Goal: Transaction & Acquisition: Purchase product/service

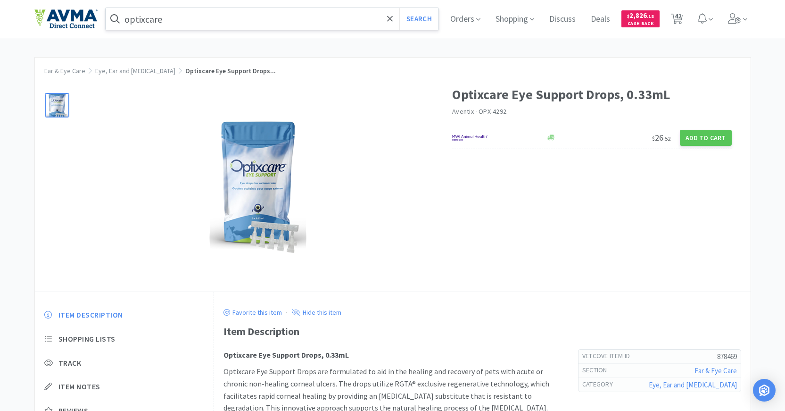
scroll to position [81, 0]
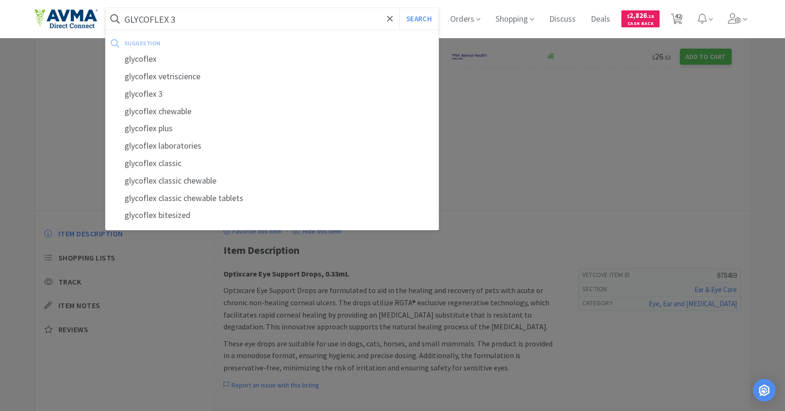
type input "GLYCOFLEX 3"
click at [399, 8] on button "Search" at bounding box center [418, 19] width 39 height 22
select select "4"
select select "2"
select select "4"
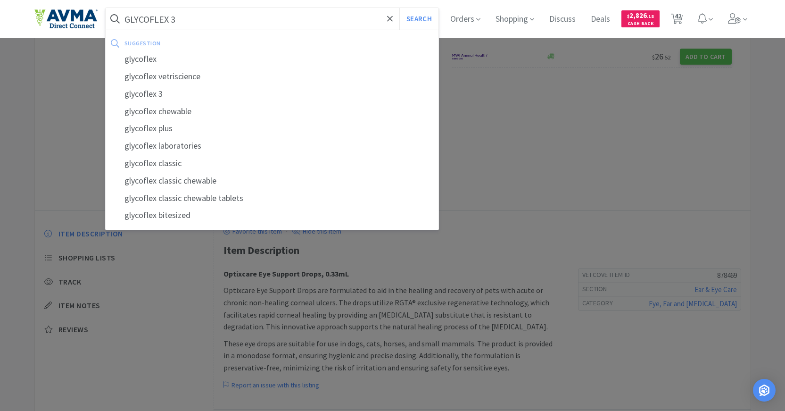
select select "1"
select select "2"
select select "1"
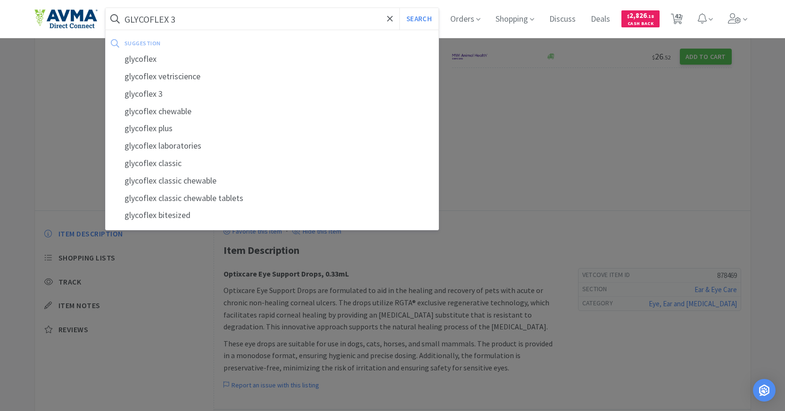
select select "1"
select select "4"
select select "1"
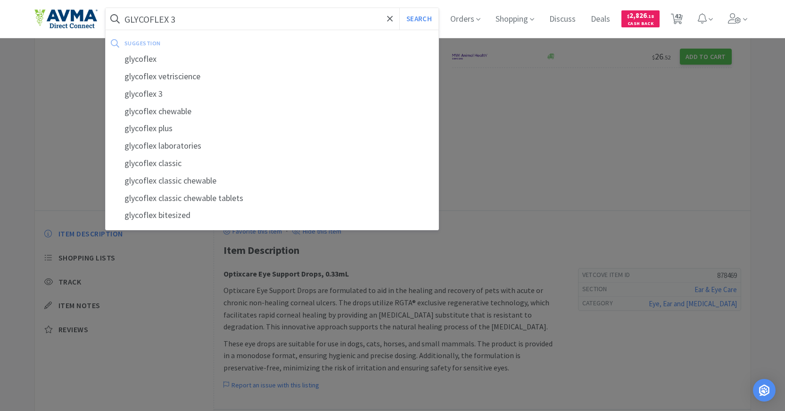
select select "2"
select select "1"
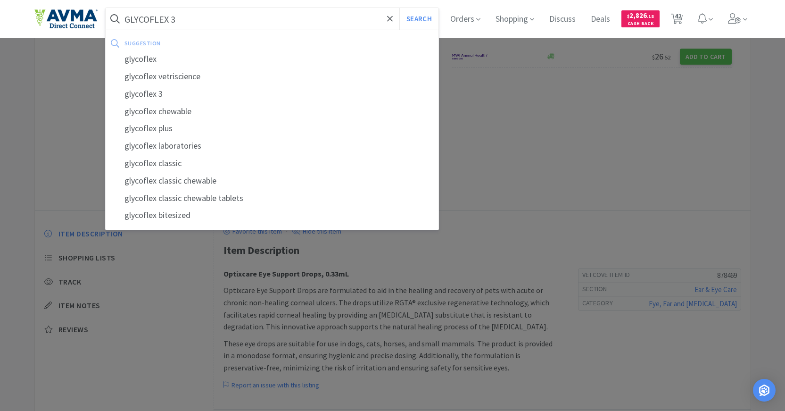
select select "2"
select select "10"
select select "1"
select select "2"
select select "1"
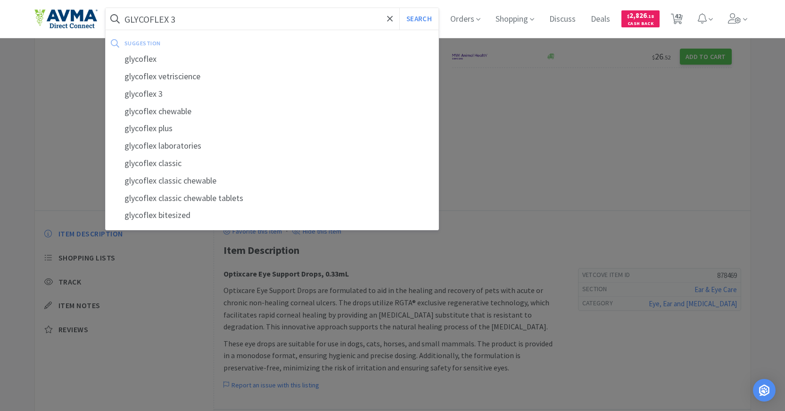
select select "1"
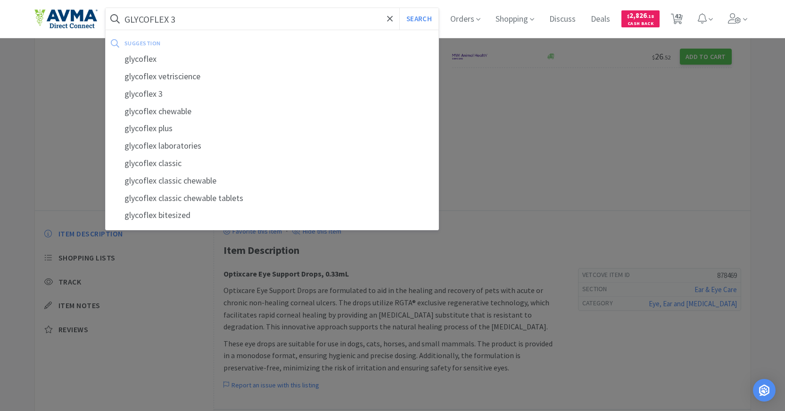
select select "3"
select select "1"
select select "5"
select select "1"
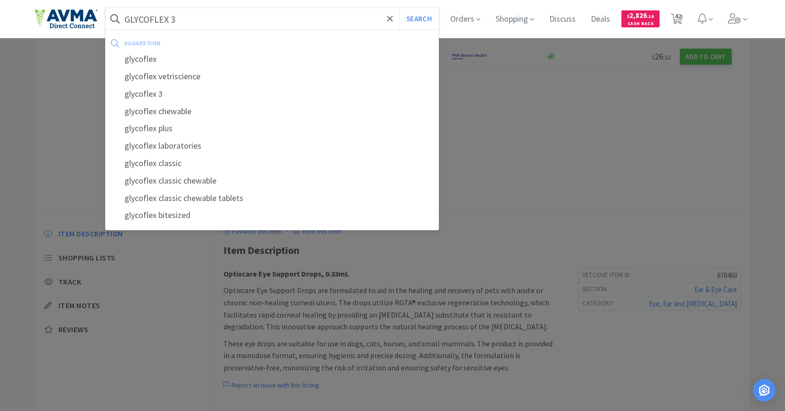
select select "6"
select select "8"
select select "3"
select select "1"
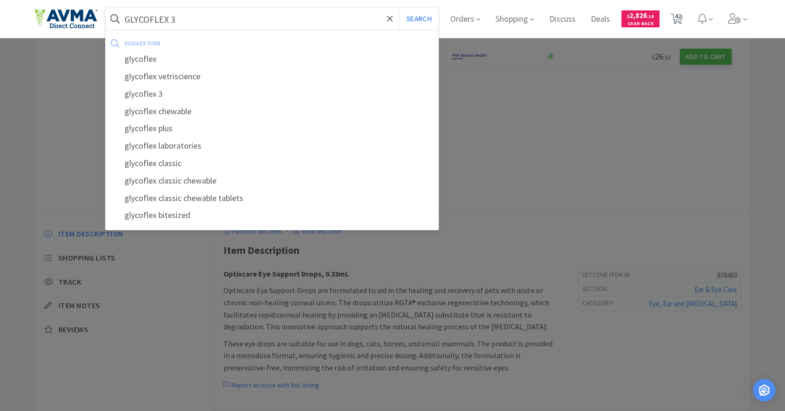
select select "6"
select select "1"
select select "2"
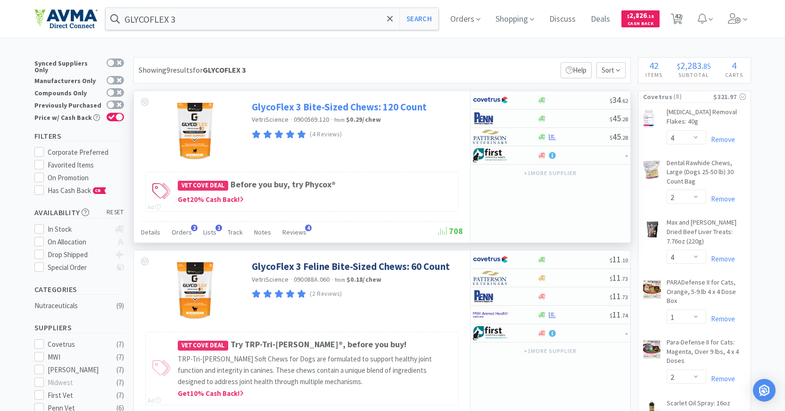
click at [303, 107] on link "GlycoFlex 3 Bite-Sized Chews: 120 Count" at bounding box center [339, 106] width 175 height 13
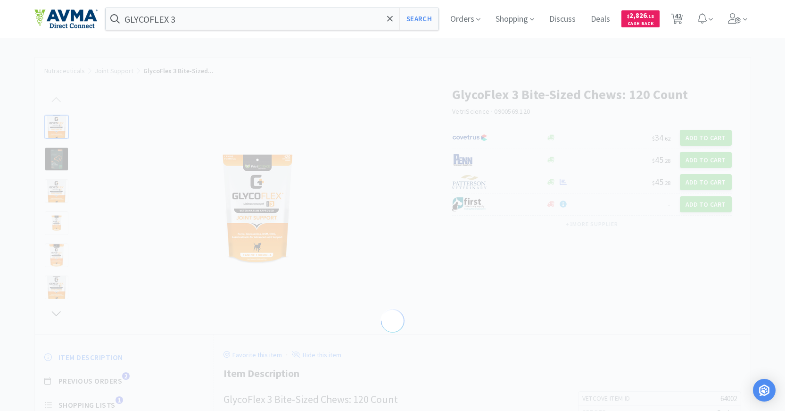
select select "64002"
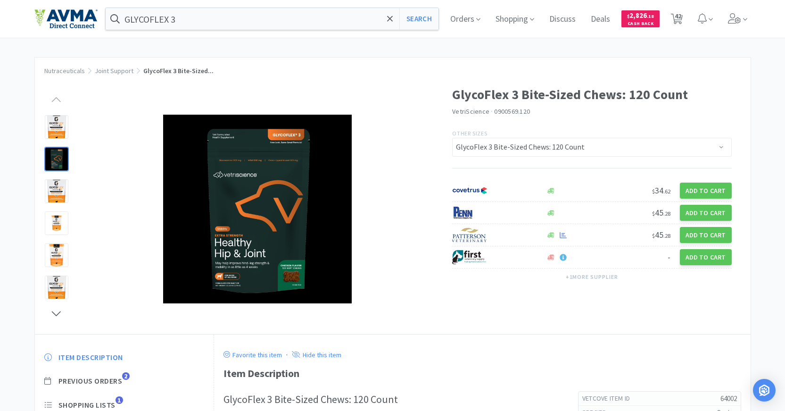
click at [53, 154] on div at bounding box center [57, 159] width 24 height 24
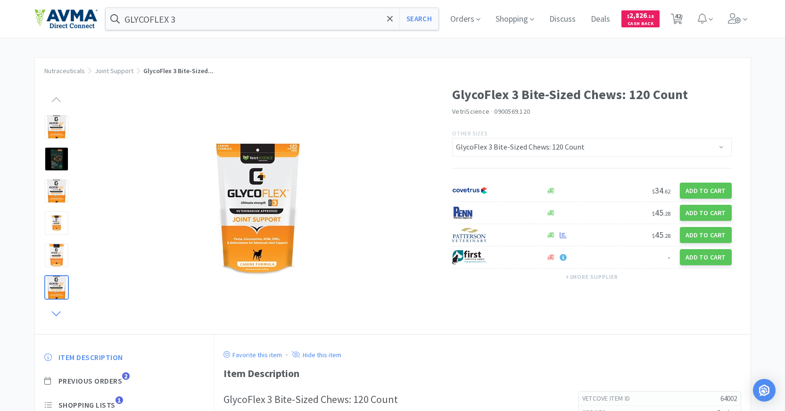
click at [55, 311] on icon at bounding box center [56, 312] width 12 height 13
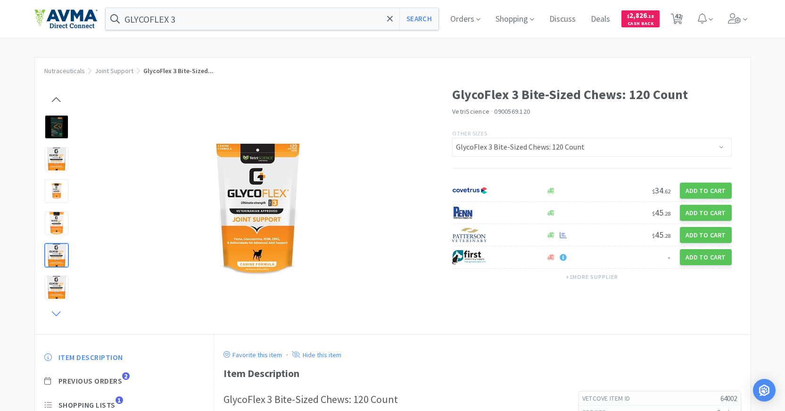
click at [55, 311] on icon at bounding box center [56, 312] width 12 height 13
